Goal: Use online tool/utility: Utilize a website feature to perform a specific function

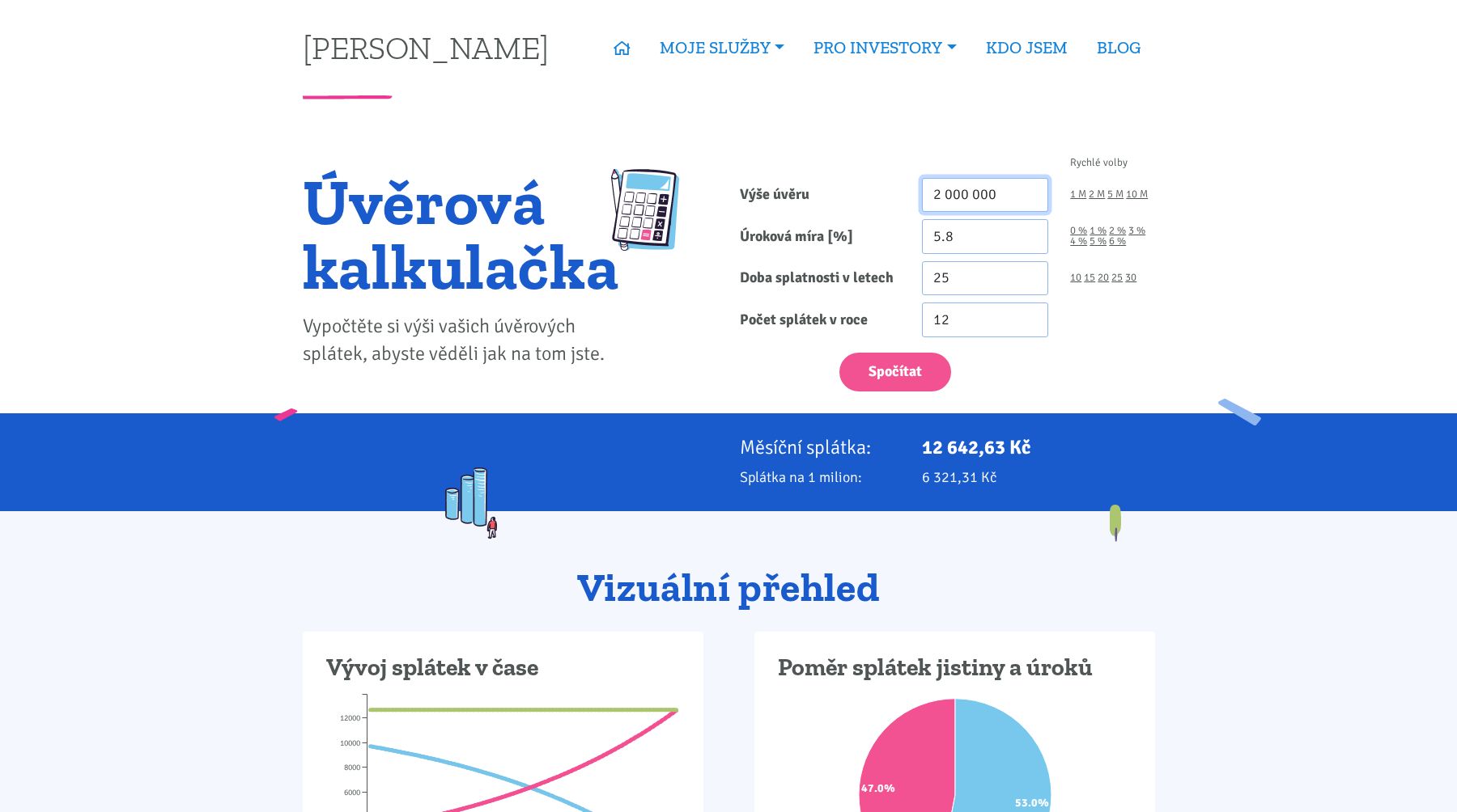
click at [995, 179] on input "2 000 000" at bounding box center [986, 195] width 127 height 35
paste input "1 912"
click at [951, 163] on div at bounding box center [985, 163] width 149 height 11
click at [855, 350] on div "Spočítat" at bounding box center [946, 368] width 437 height 48
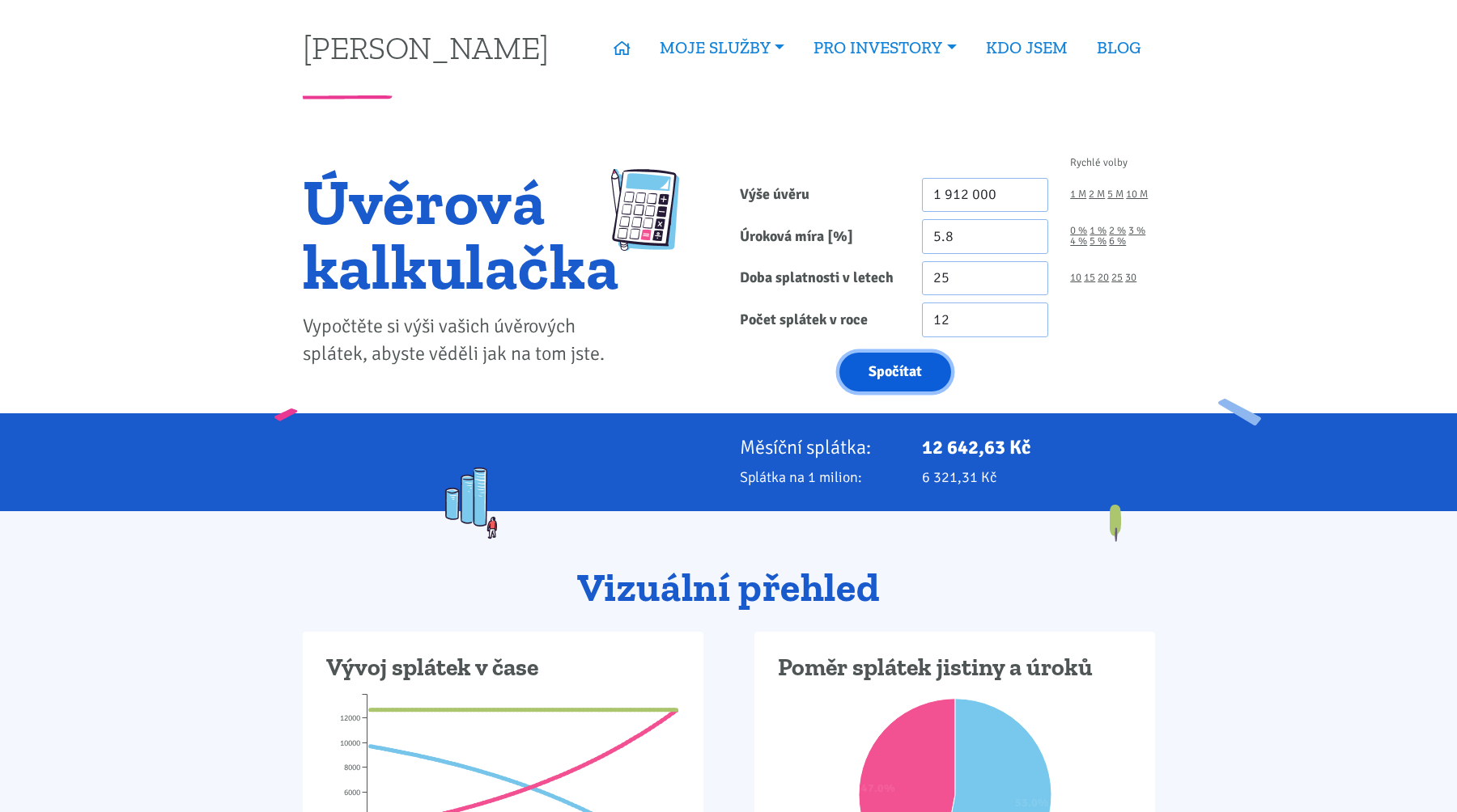
click at [858, 364] on button "Spočítat" at bounding box center [894, 372] width 111 height 39
type input "1912000"
click at [994, 194] on input "1 912 000" at bounding box center [986, 195] width 127 height 35
click at [901, 365] on button "Spočítat" at bounding box center [894, 372] width 111 height 39
type input "2390000"
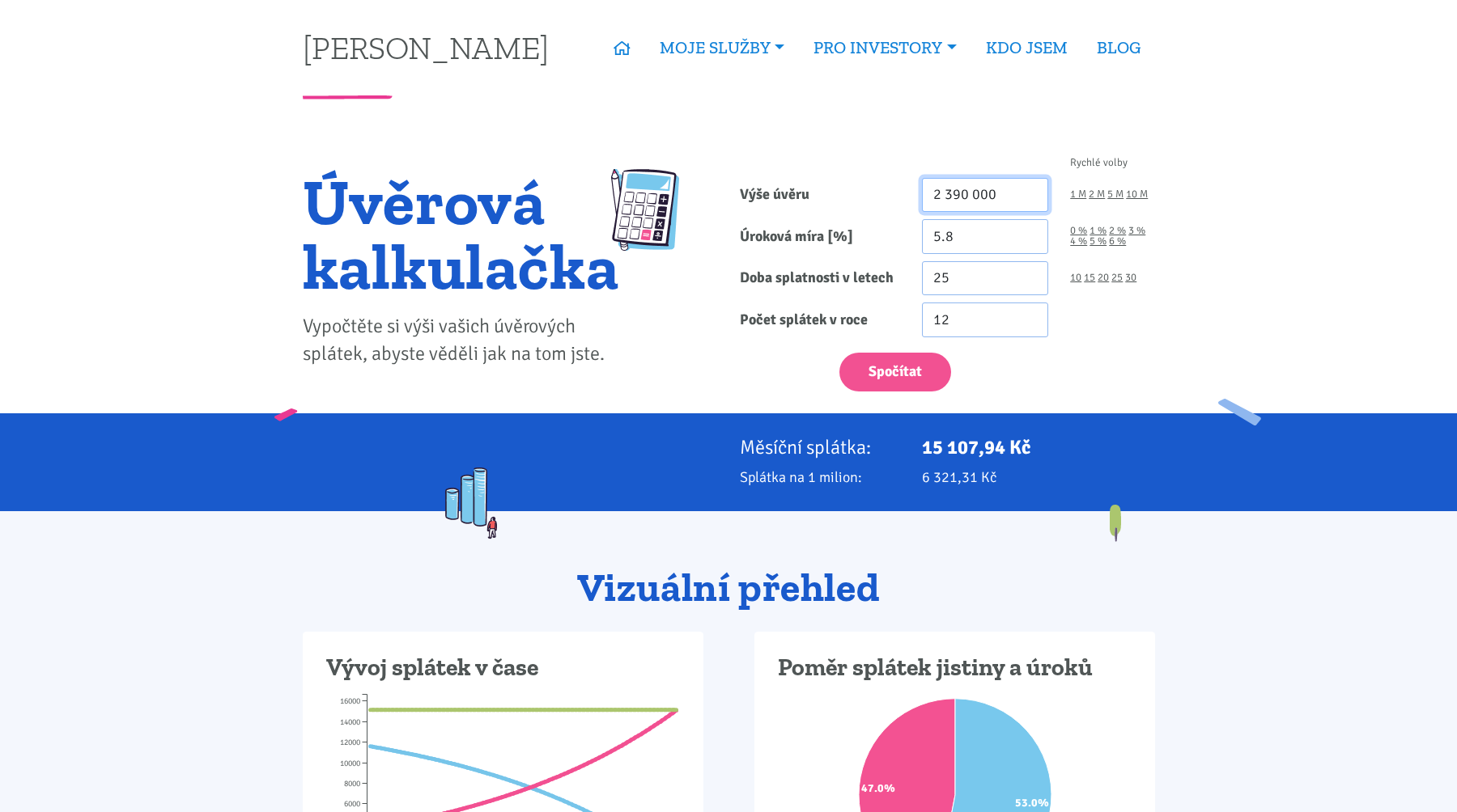
click at [959, 203] on input "2 390 000" at bounding box center [986, 195] width 127 height 35
paste input "1 912"
click at [894, 339] on form "Rychlé volby Výše úvěru 1 912 000 1 M 2 M 5 M 10 M Úroková míra [%] 5.8 0 % 1 %" at bounding box center [946, 274] width 415 height 234
click at [890, 363] on button "Spočítat" at bounding box center [894, 372] width 111 height 39
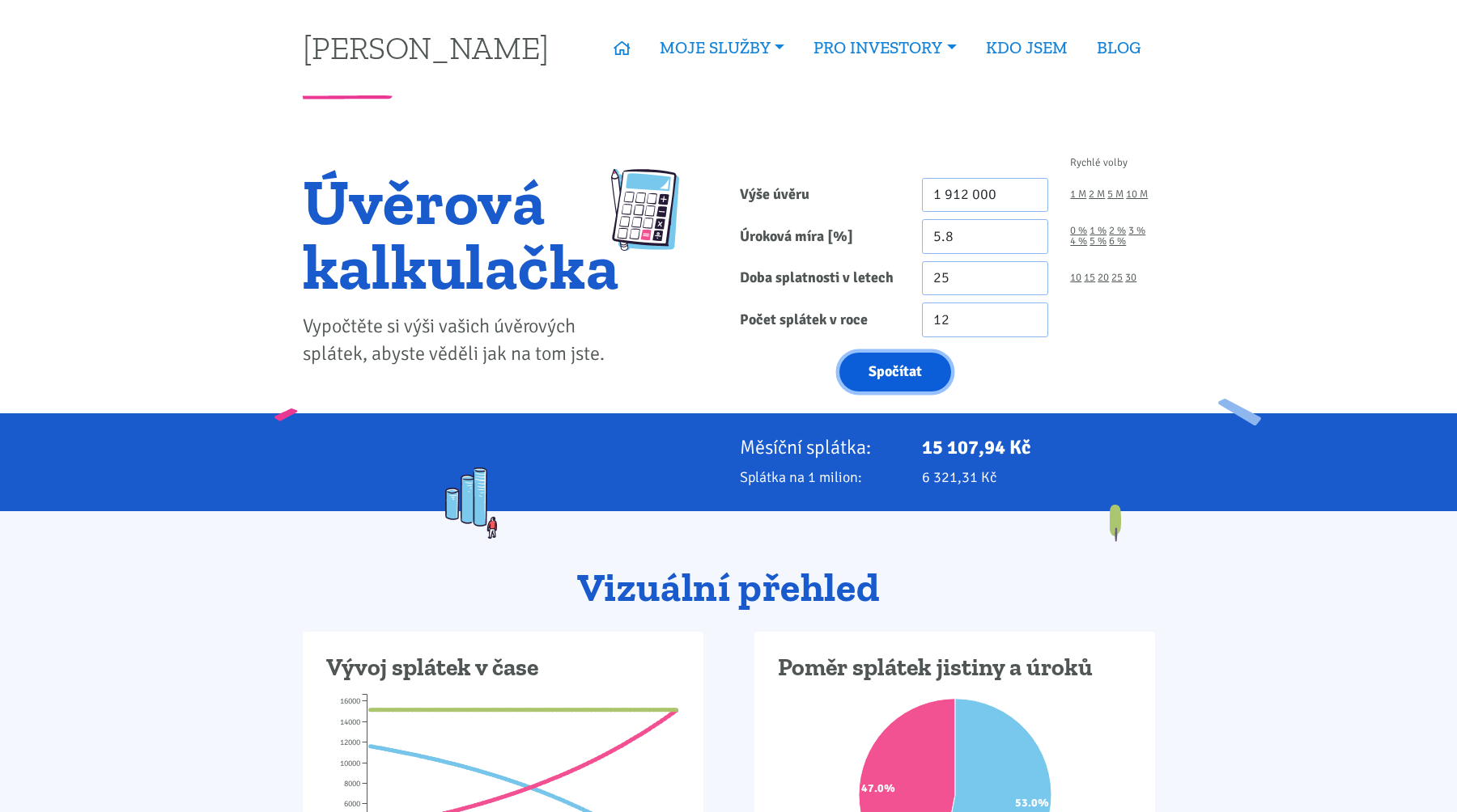
type input "1912000"
click at [1007, 185] on input "1 912 000" at bounding box center [986, 195] width 127 height 35
click at [894, 359] on button "Spočítat" at bounding box center [894, 372] width 111 height 39
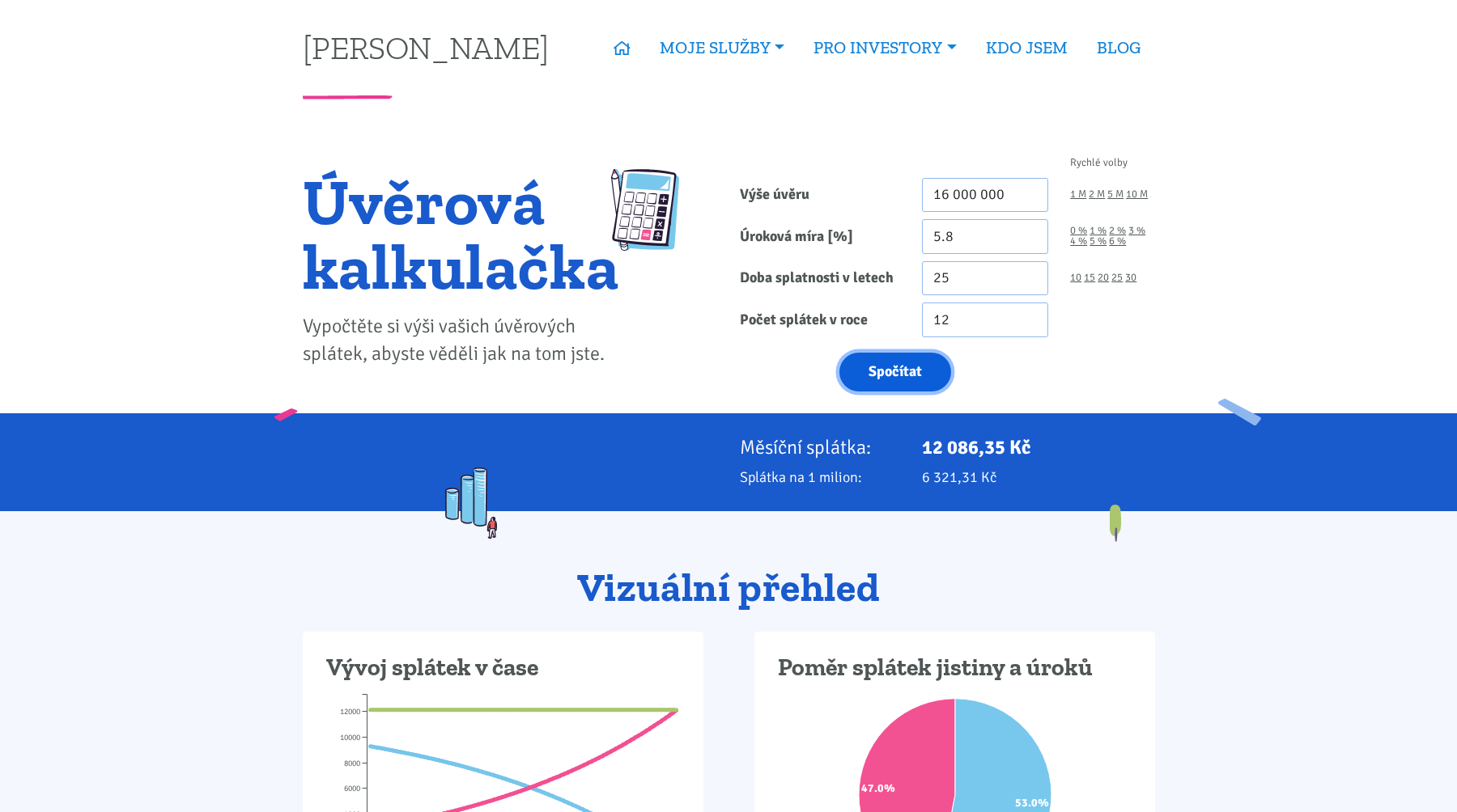
type input "16000000"
click at [685, 489] on div "Měsíční splátka: 101 141,03 Kč Splátka na 1 milion: 6 321,31 Kč" at bounding box center [728, 462] width 1457 height 98
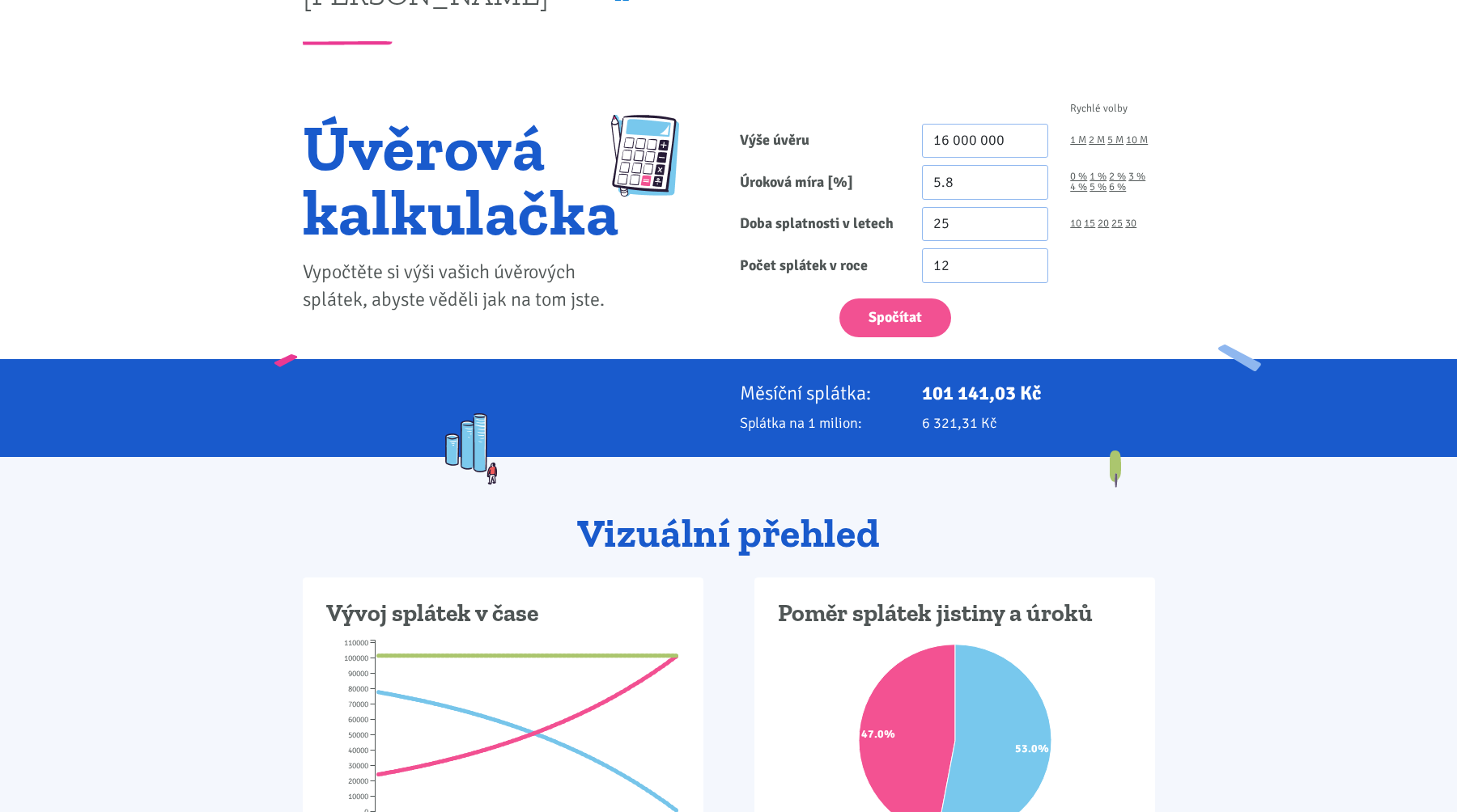
scroll to position [56, 0]
